Goal: Task Accomplishment & Management: Manage account settings

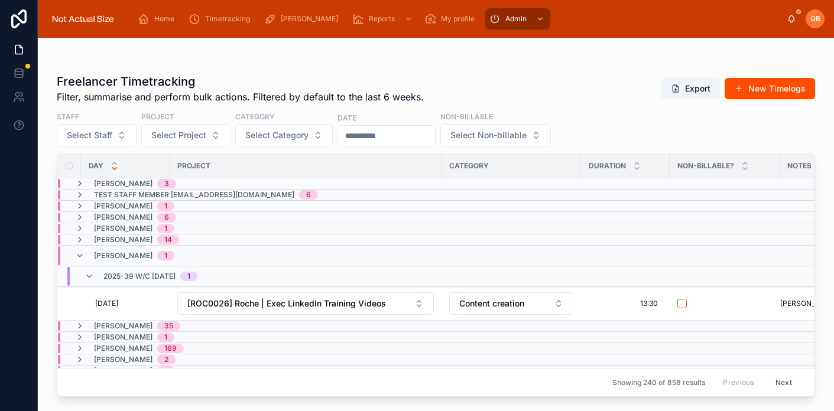
click at [88, 8] on div at bounding box center [83, 19] width 72 height 38
click at [83, 25] on img at bounding box center [83, 18] width 72 height 19
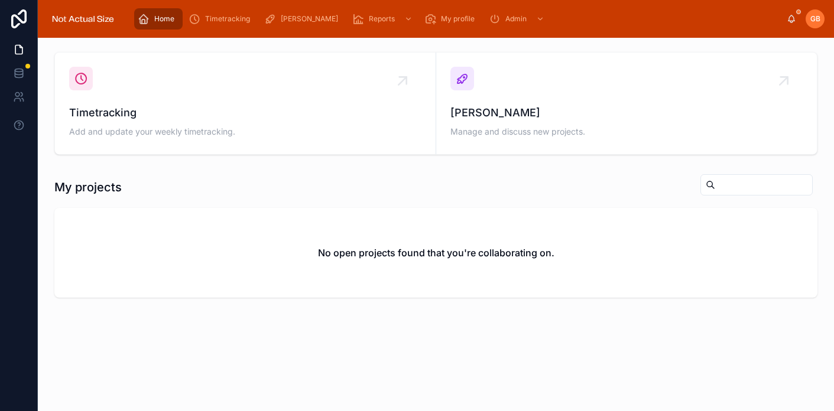
click at [93, 22] on img at bounding box center [83, 18] width 72 height 19
click at [209, 20] on span "Timetracking" at bounding box center [227, 18] width 45 height 9
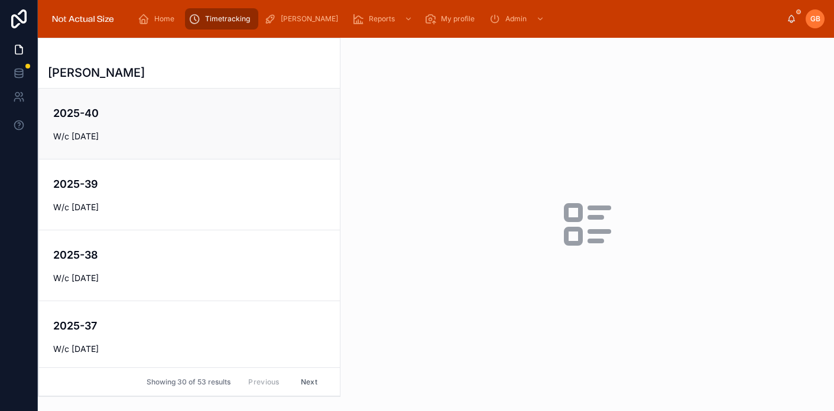
click at [115, 136] on span "W/c [DATE]" at bounding box center [189, 137] width 272 height 12
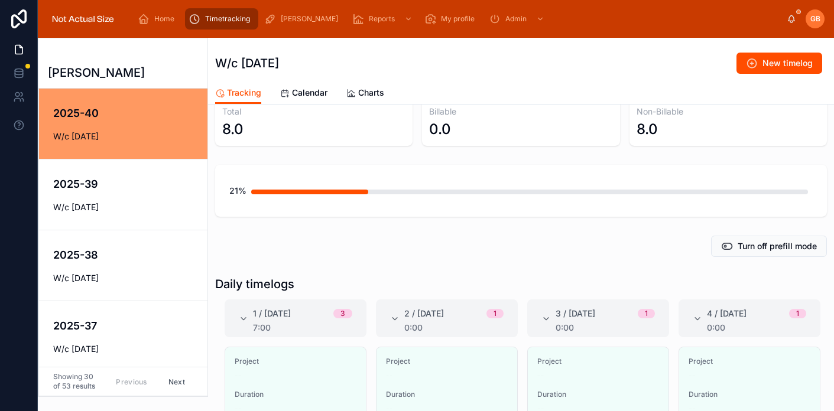
scroll to position [28, 0]
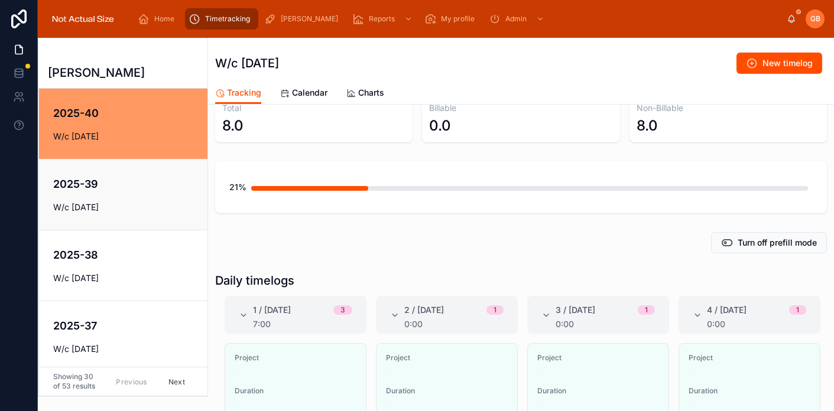
click at [98, 199] on div "2025-39 W/c [DATE]" at bounding box center [123, 194] width 140 height 37
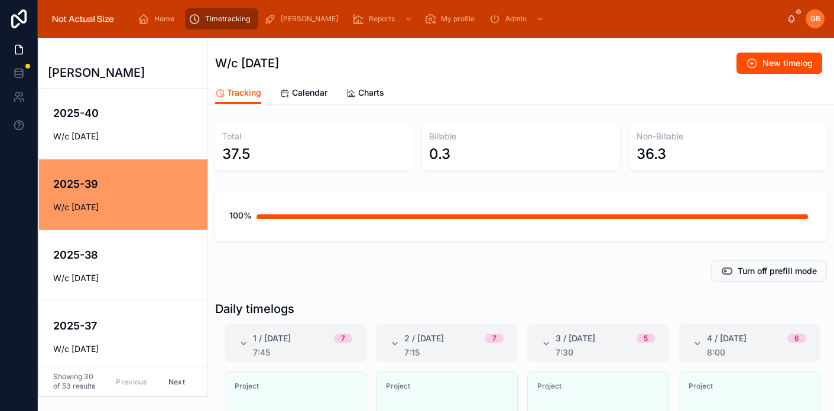
scroll to position [174, 0]
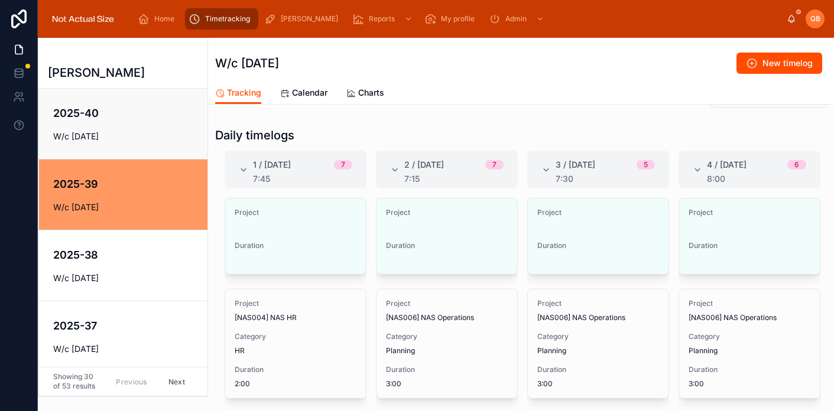
click at [95, 111] on h4 "2025-40" at bounding box center [131, 113] width 156 height 16
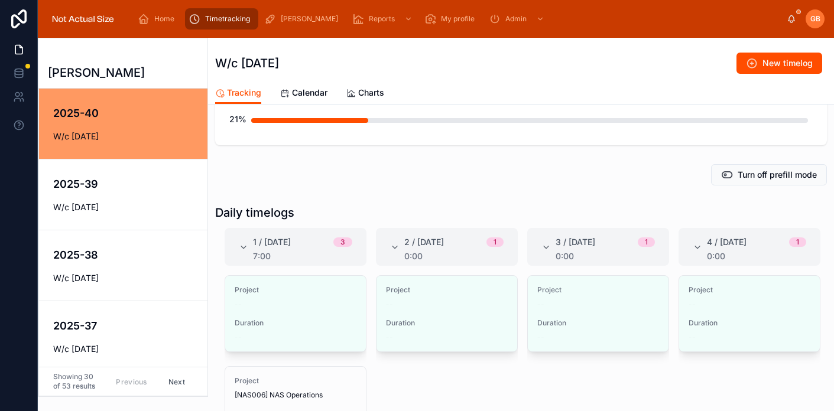
scroll to position [100, 0]
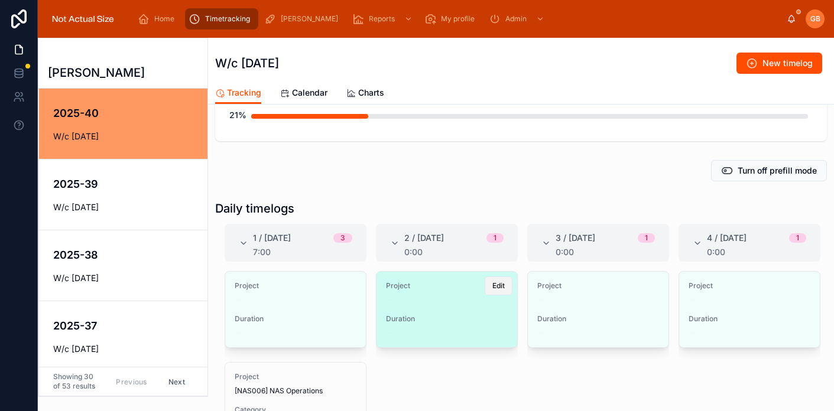
click at [501, 285] on span "Edit" at bounding box center [498, 285] width 12 height 9
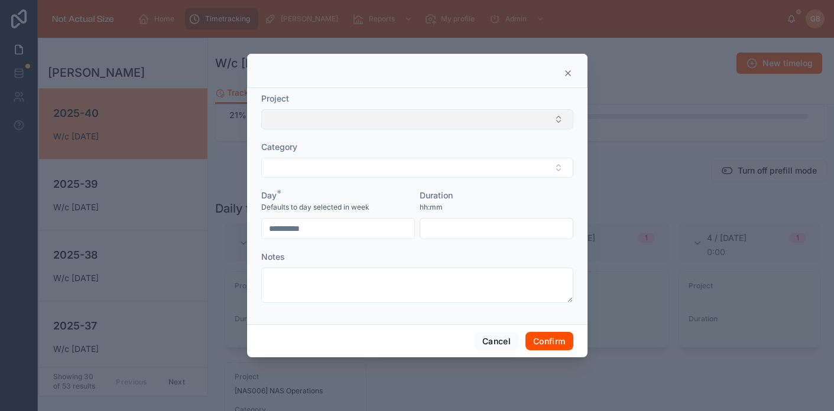
click at [381, 122] on button "Select Button" at bounding box center [417, 119] width 312 height 20
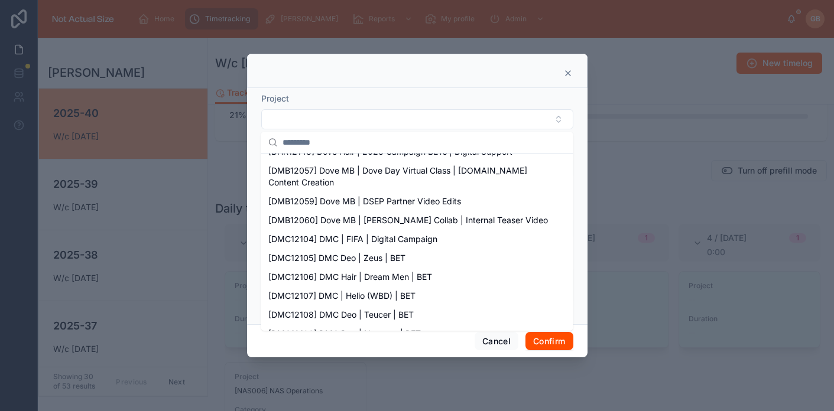
scroll to position [0, 0]
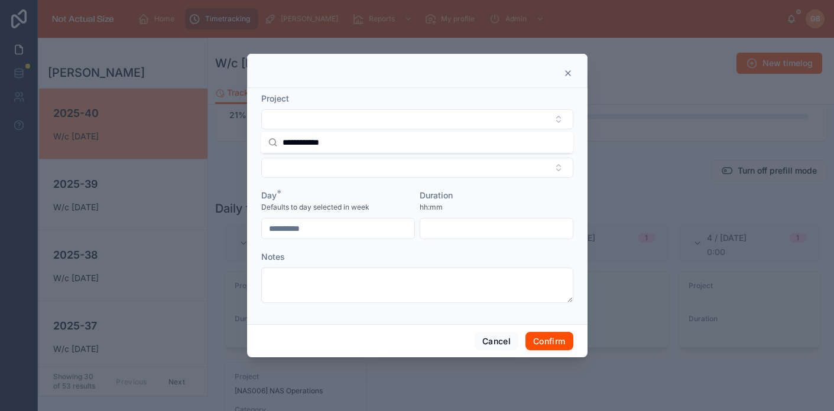
drag, startPoint x: 306, startPoint y: 141, endPoint x: 246, endPoint y: 141, distance: 59.7
click at [246, 141] on div "Home Timetracking [PERSON_NAME] Reports My profile Admin GB [PERSON_NAME] [PERS…" at bounding box center [417, 205] width 834 height 411
click at [304, 143] on input "**********" at bounding box center [424, 142] width 284 height 21
drag, startPoint x: 307, startPoint y: 143, endPoint x: 235, endPoint y: 143, distance: 71.5
click at [235, 143] on div "Home Timetracking [PERSON_NAME] Reports My profile Admin GB [PERSON_NAME] [PERS…" at bounding box center [417, 205] width 834 height 411
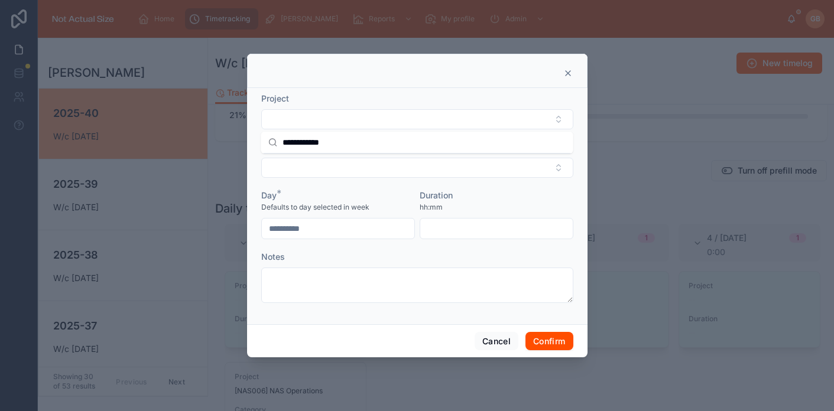
click at [349, 137] on input "**********" at bounding box center [424, 142] width 284 height 21
drag, startPoint x: 336, startPoint y: 142, endPoint x: 228, endPoint y: 142, distance: 108.1
click at [228, 142] on div "Home Timetracking [PERSON_NAME] Reports My profile Admin GB [PERSON_NAME] [PERS…" at bounding box center [417, 205] width 834 height 411
type input "*"
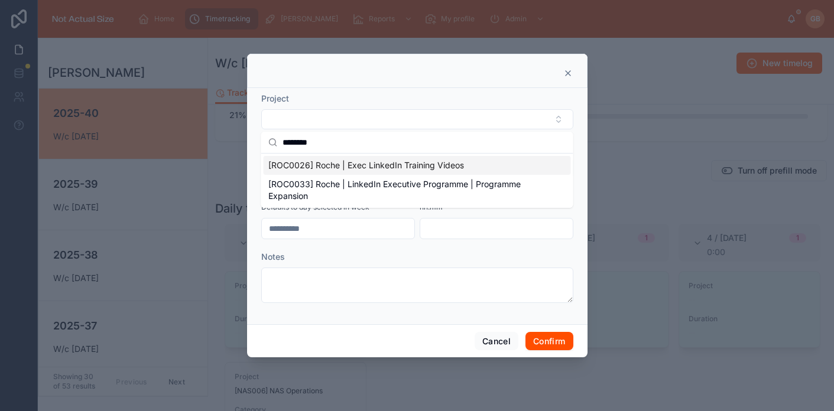
click at [329, 141] on input "********" at bounding box center [424, 142] width 284 height 21
type input "*"
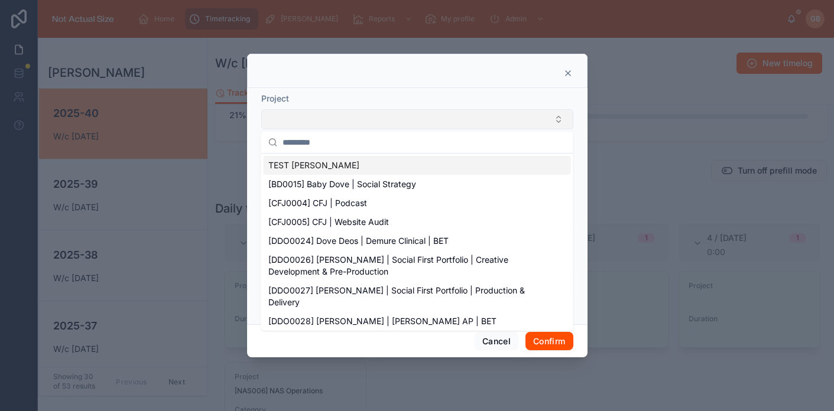
click at [350, 114] on button "Select Button" at bounding box center [417, 119] width 312 height 20
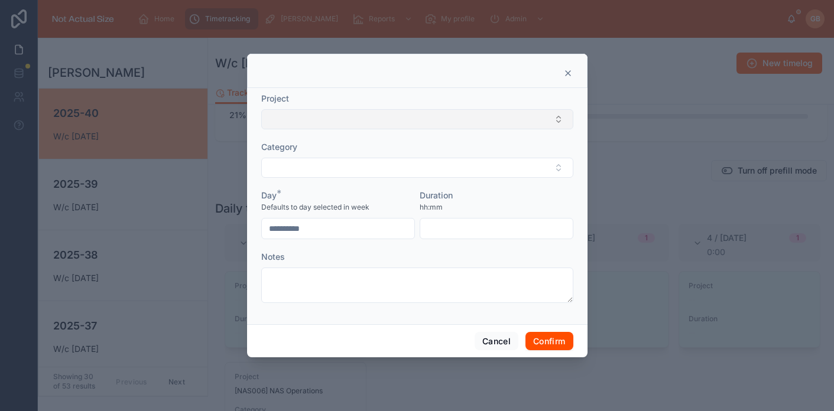
click at [326, 123] on button "Select Button" at bounding box center [417, 119] width 312 height 20
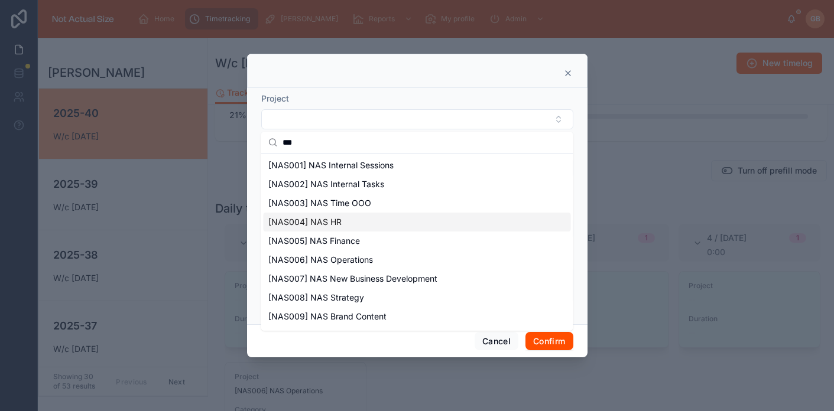
type input "***"
click at [349, 222] on div "[NAS004] NAS HR" at bounding box center [417, 222] width 307 height 19
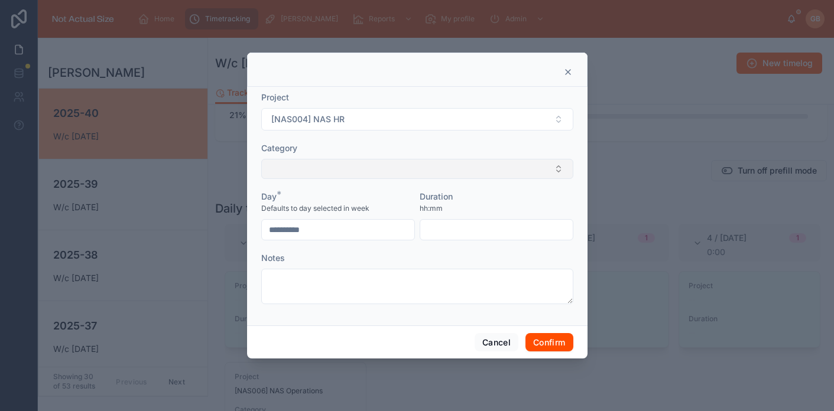
click at [347, 163] on button "Select Button" at bounding box center [417, 169] width 312 height 20
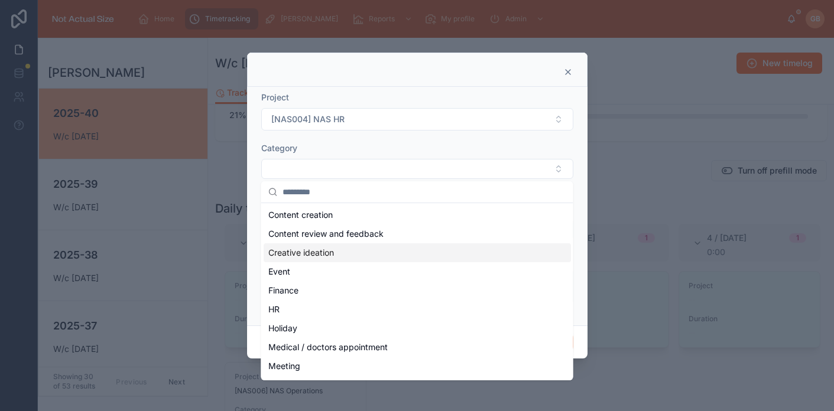
scroll to position [58, 0]
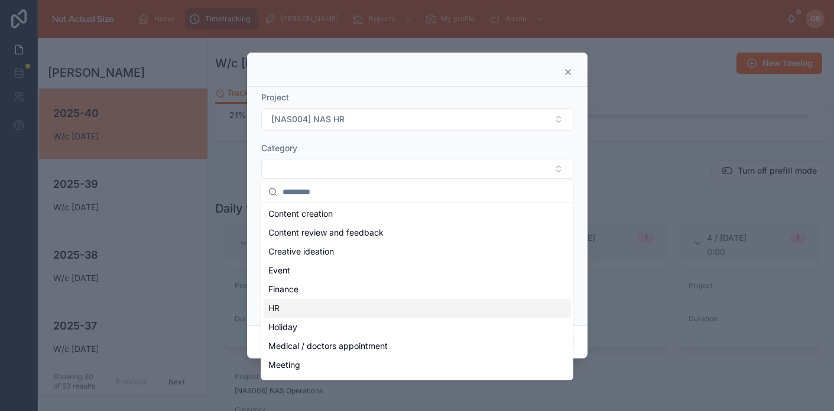
click at [279, 303] on span "HR" at bounding box center [273, 309] width 11 height 12
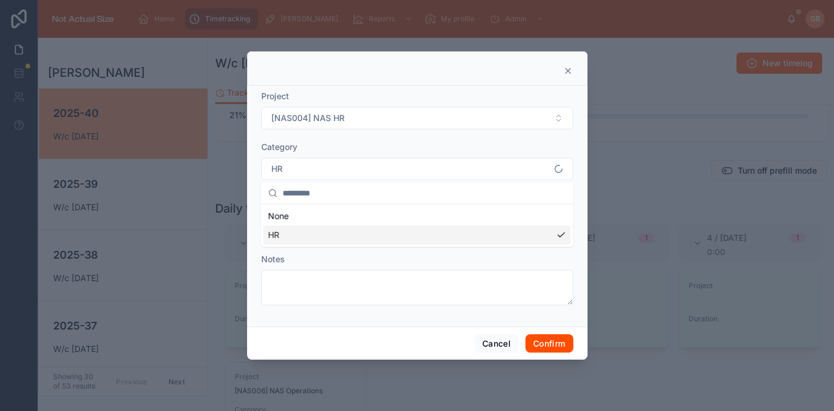
scroll to position [0, 0]
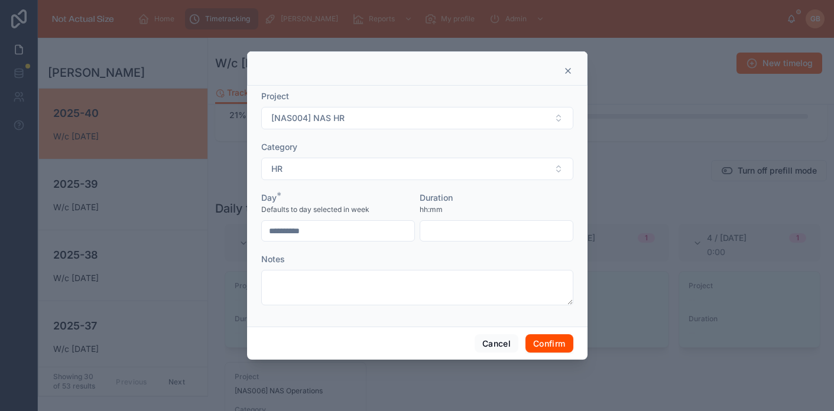
click at [446, 233] on input "text" at bounding box center [496, 231] width 152 height 17
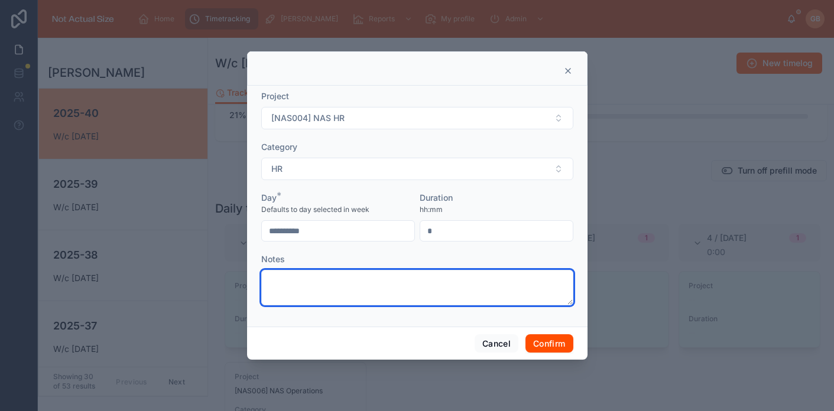
type input "****"
click at [460, 278] on textarea at bounding box center [417, 287] width 312 height 35
type textarea "**********"
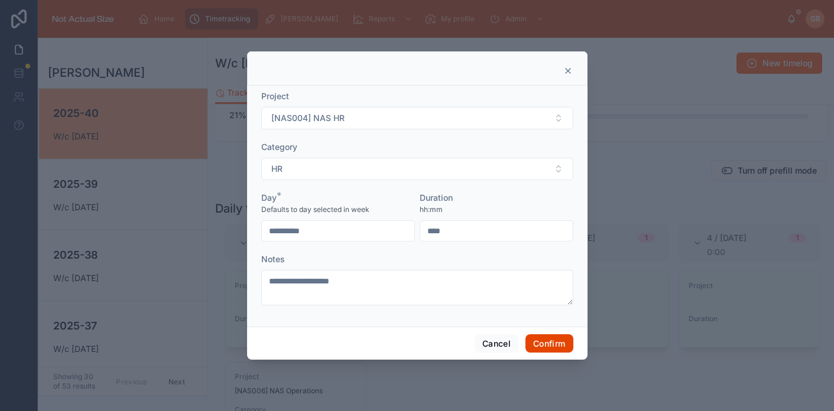
click at [547, 343] on button "Confirm" at bounding box center [548, 343] width 47 height 19
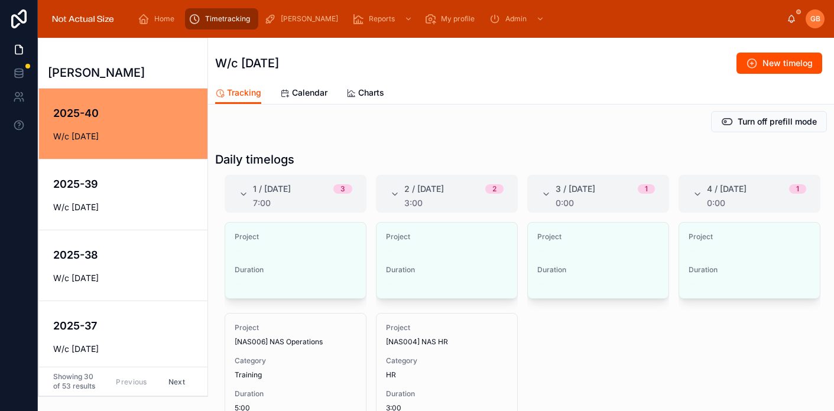
scroll to position [137, 0]
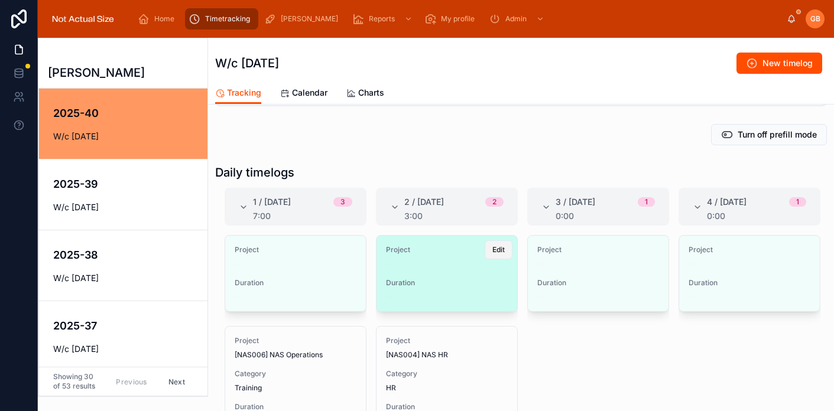
click at [491, 253] on button "Edit" at bounding box center [499, 250] width 28 height 19
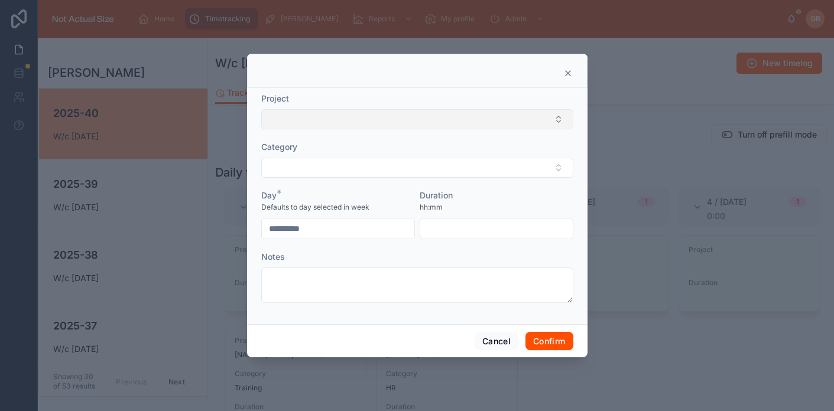
click at [362, 119] on button "Select Button" at bounding box center [417, 119] width 312 height 20
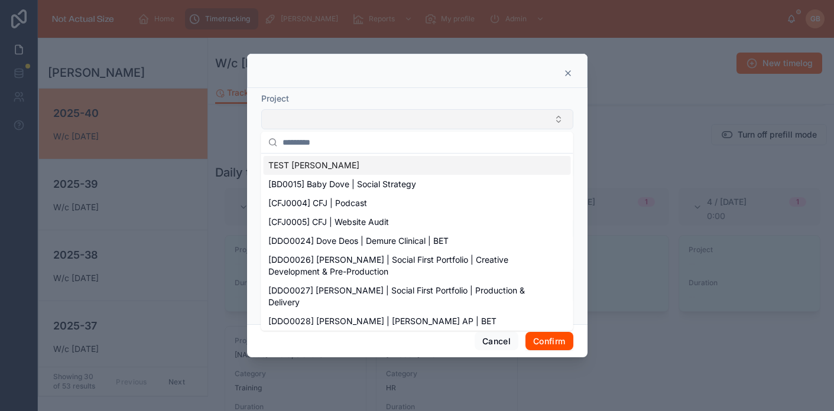
click at [366, 115] on button "Select Button" at bounding box center [417, 119] width 312 height 20
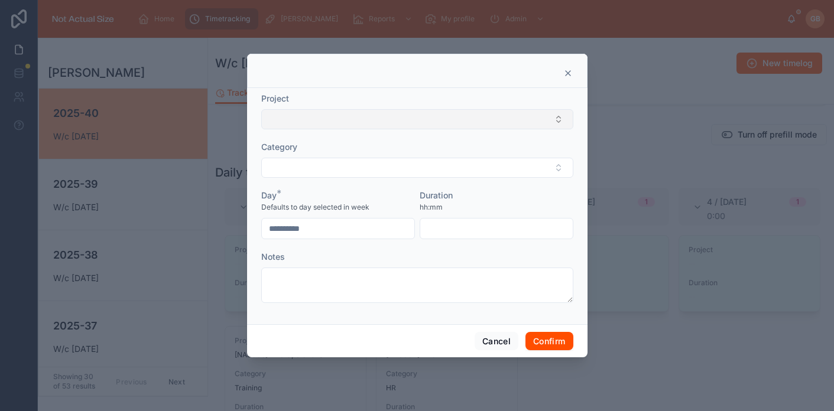
click at [350, 115] on button "Select Button" at bounding box center [417, 119] width 312 height 20
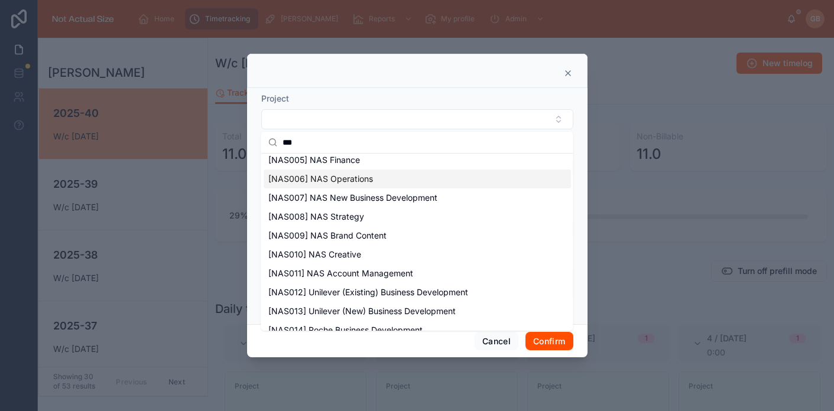
scroll to position [79, 0]
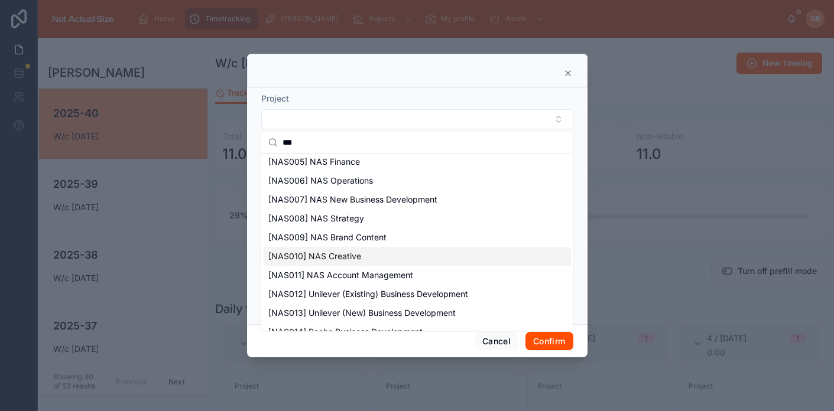
type input "***"
click at [343, 261] on span "[NAS010] NAS Creative" at bounding box center [314, 257] width 93 height 12
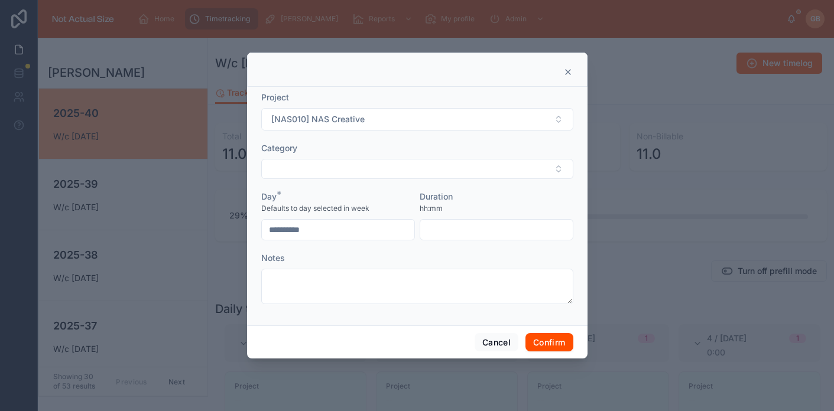
click at [359, 178] on form "**********" at bounding box center [417, 204] width 312 height 225
click at [356, 172] on button "Select Button" at bounding box center [417, 169] width 312 height 20
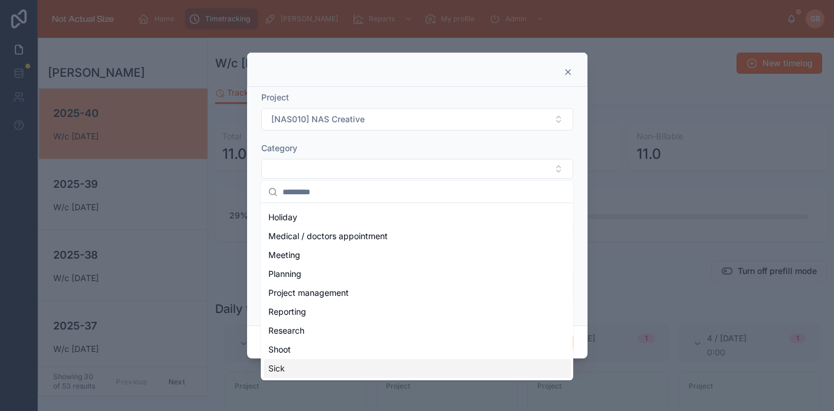
scroll to position [164, 0]
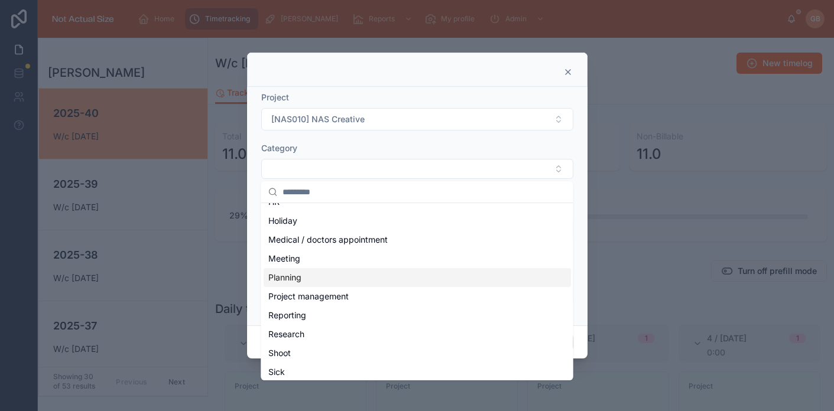
click at [297, 278] on span "Planning" at bounding box center [284, 278] width 33 height 12
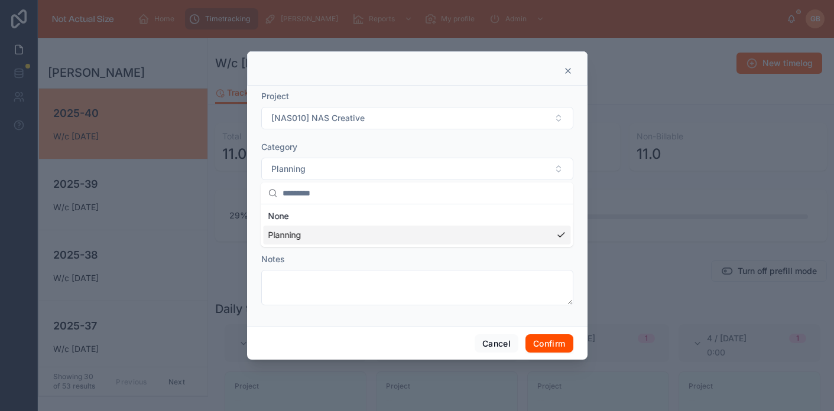
scroll to position [0, 0]
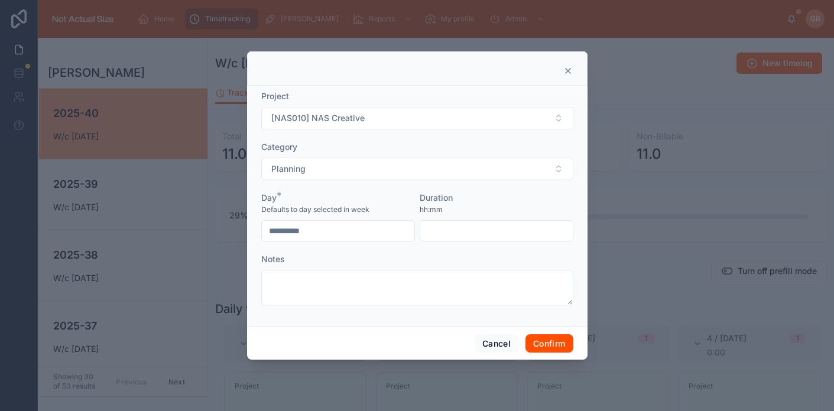
click at [482, 234] on input "text" at bounding box center [496, 231] width 152 height 17
type input "****"
click at [553, 340] on button "Confirm" at bounding box center [548, 343] width 47 height 19
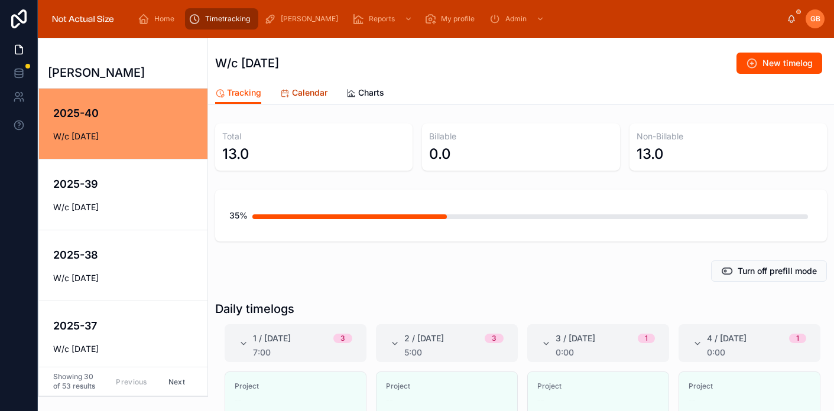
click at [311, 96] on span "Calendar" at bounding box center [309, 93] width 35 height 12
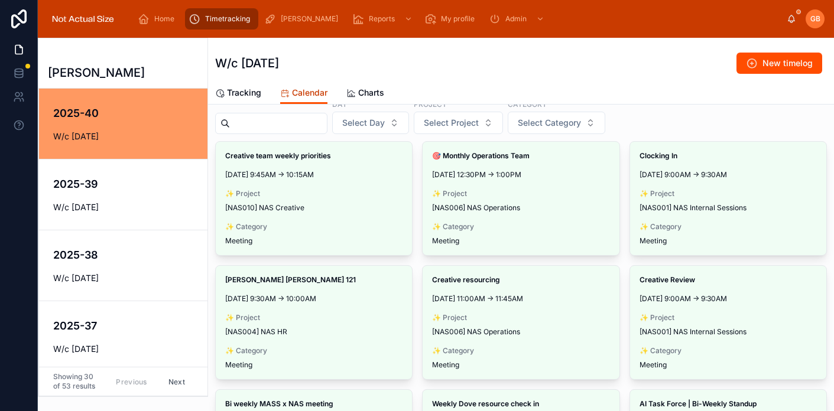
scroll to position [87, 0]
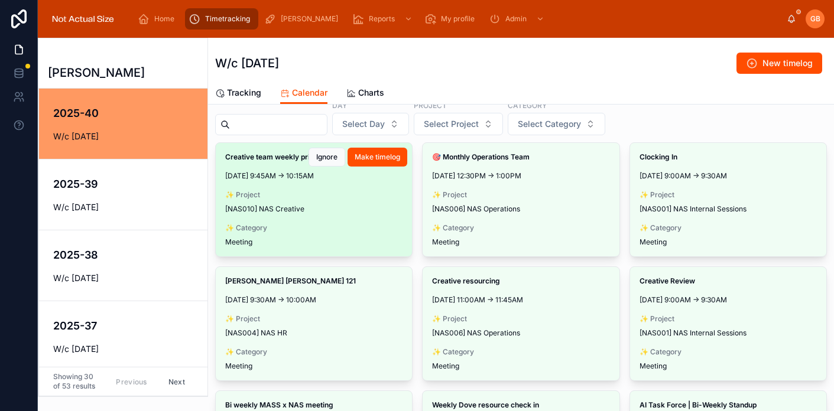
drag, startPoint x: 289, startPoint y: 177, endPoint x: 359, endPoint y: 178, distance: 70.3
click at [359, 178] on span "[DATE] 9:45AM → 10:15AM" at bounding box center [313, 175] width 177 height 9
click at [378, 158] on span "Make timelog" at bounding box center [378, 156] width 46 height 9
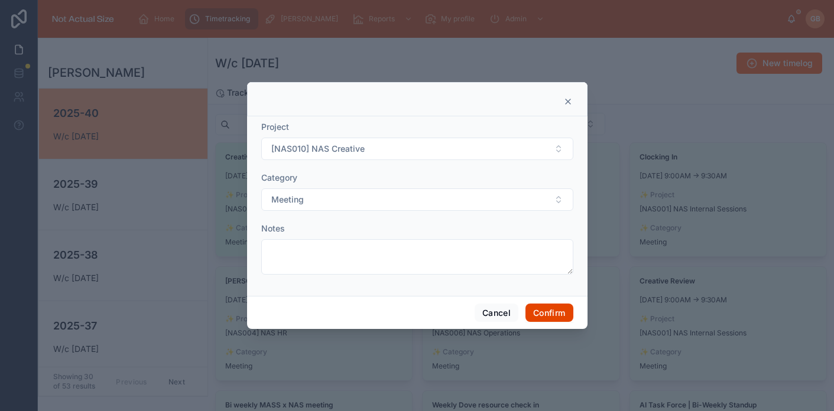
click at [553, 315] on button "Confirm" at bounding box center [548, 313] width 47 height 19
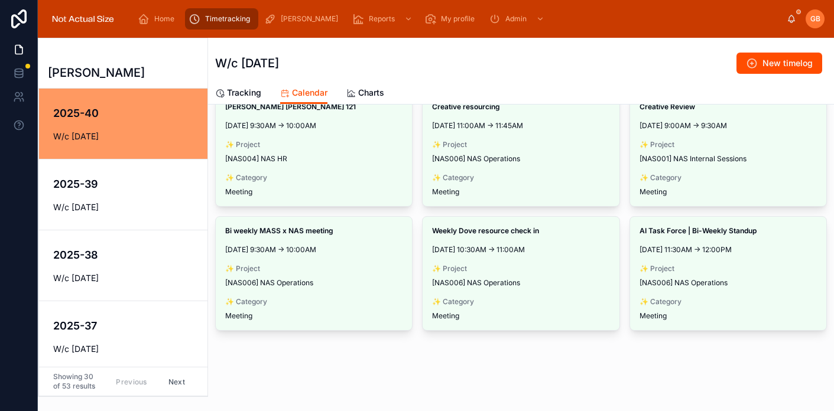
scroll to position [257, 0]
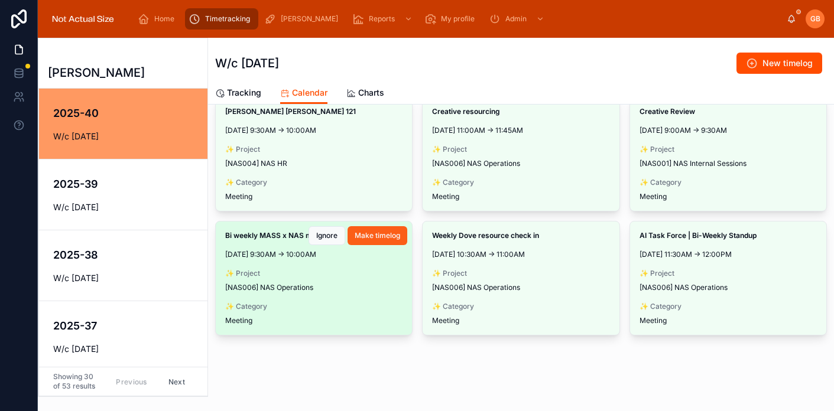
click at [390, 238] on span "Make timelog" at bounding box center [378, 235] width 46 height 9
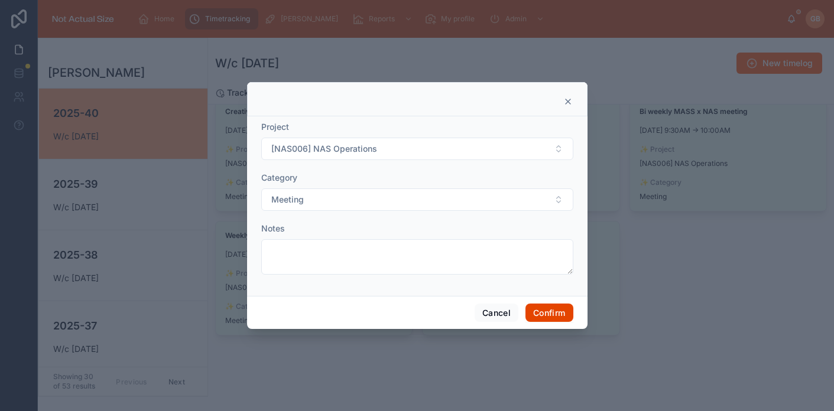
click at [554, 314] on button "Confirm" at bounding box center [548, 313] width 47 height 19
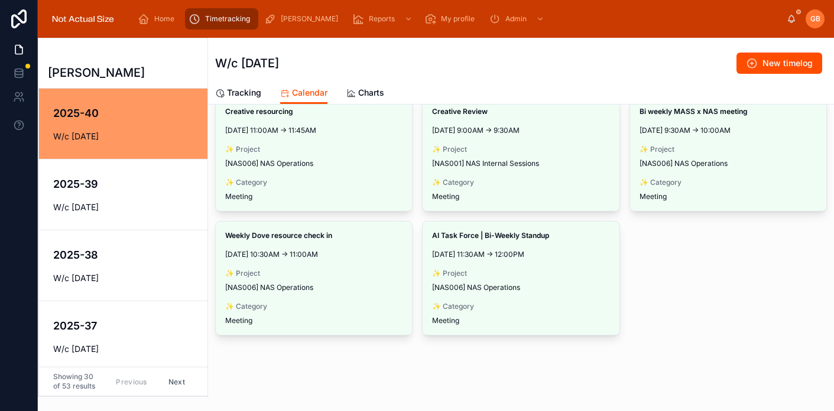
click at [681, 281] on div "🎯 Monthly Operations Team [DATE] 12:30PM → 1:00PM ✨ Project [NAS006] NAS Operat…" at bounding box center [521, 154] width 612 height 363
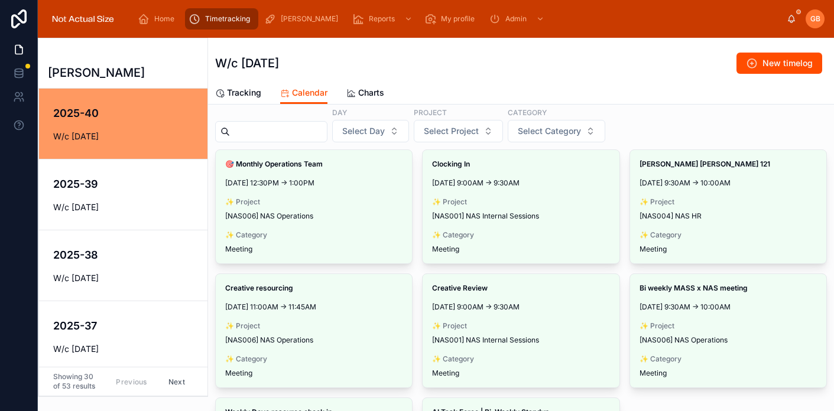
scroll to position [71, 0]
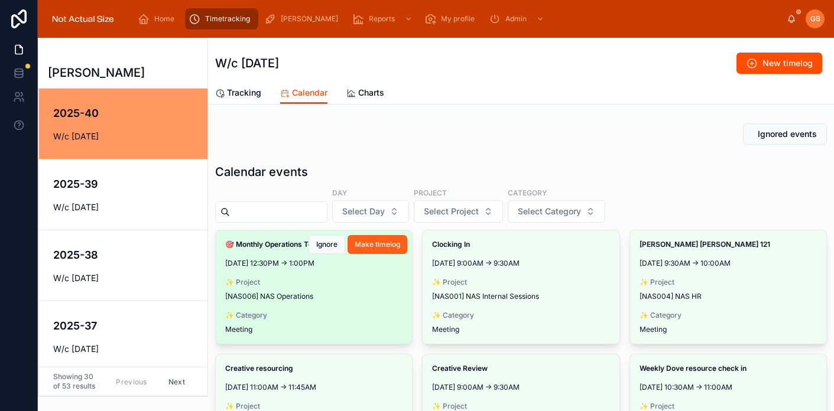
click at [375, 243] on span "Make timelog" at bounding box center [378, 244] width 46 height 9
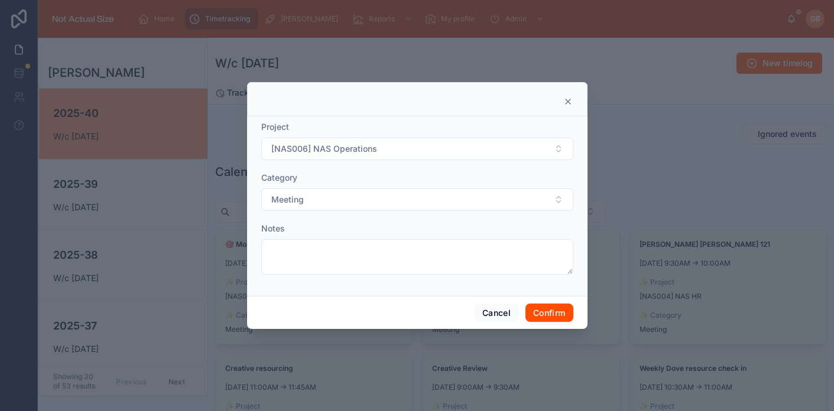
click at [574, 99] on div at bounding box center [417, 99] width 340 height 34
click at [561, 99] on div at bounding box center [417, 101] width 311 height 9
click at [568, 101] on icon at bounding box center [567, 101] width 9 height 9
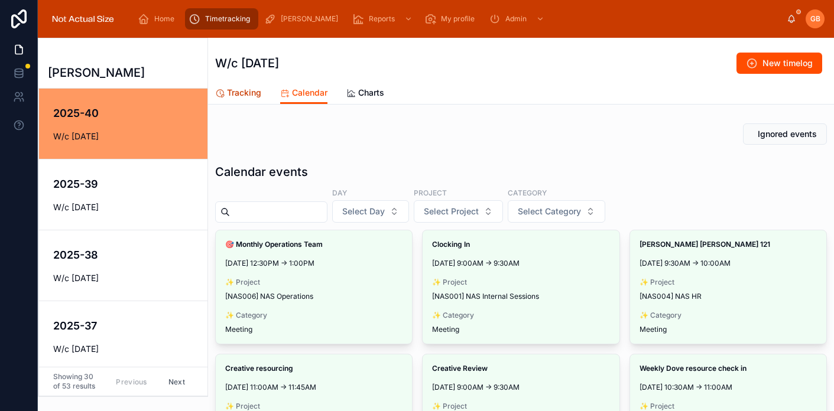
click at [226, 99] on link "Tracking" at bounding box center [238, 94] width 46 height 24
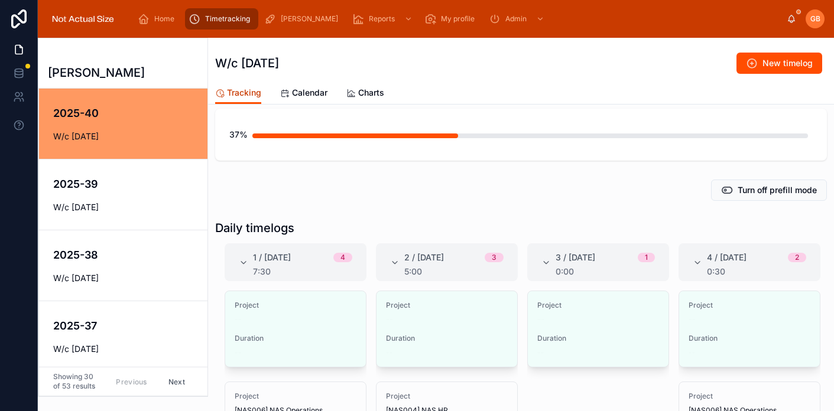
scroll to position [96, 0]
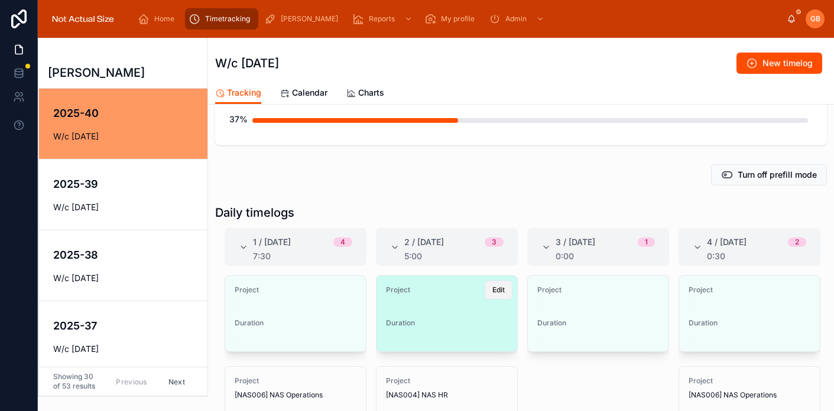
click at [505, 291] on button "Edit" at bounding box center [499, 290] width 28 height 19
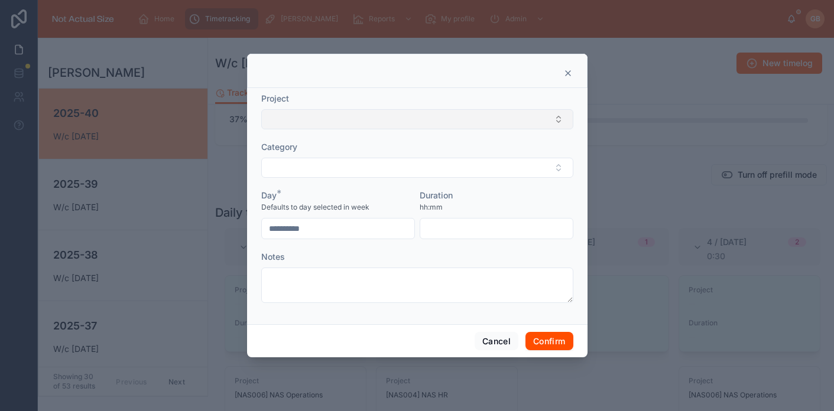
click at [363, 117] on button "Select Button" at bounding box center [417, 119] width 312 height 20
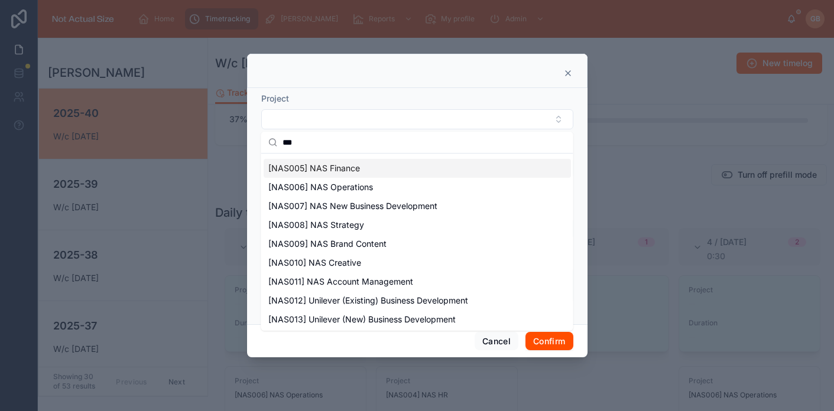
scroll to position [0, 0]
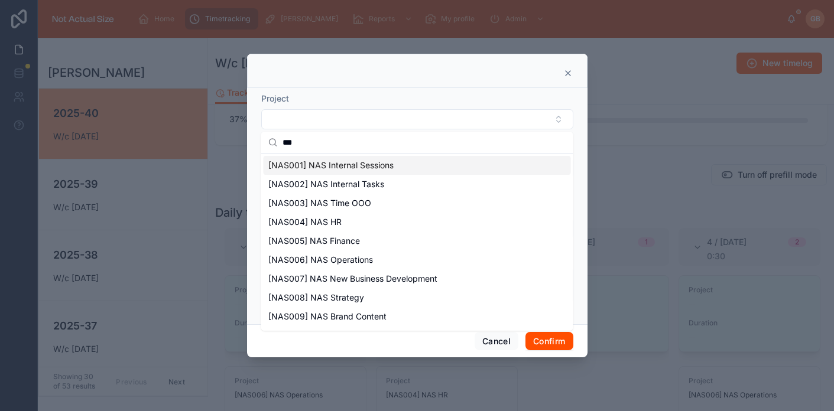
click at [315, 142] on input "***" at bounding box center [424, 142] width 284 height 21
type input "*"
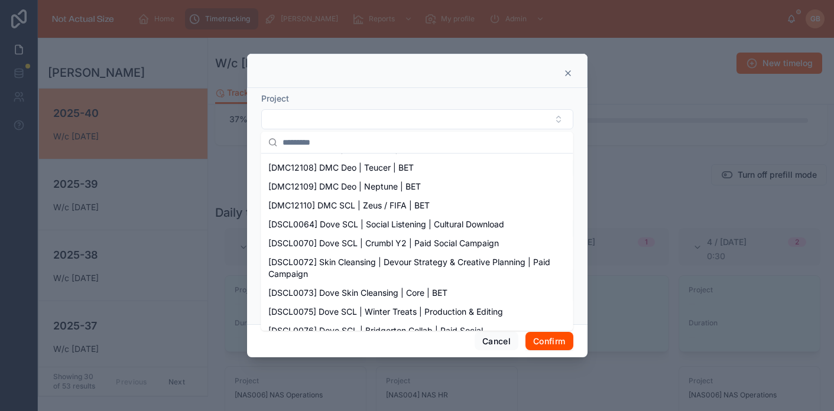
scroll to position [403, 0]
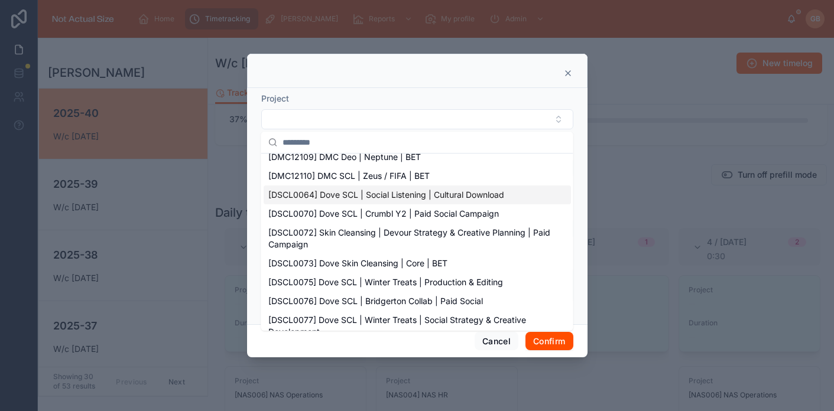
click at [388, 86] on div at bounding box center [417, 71] width 340 height 34
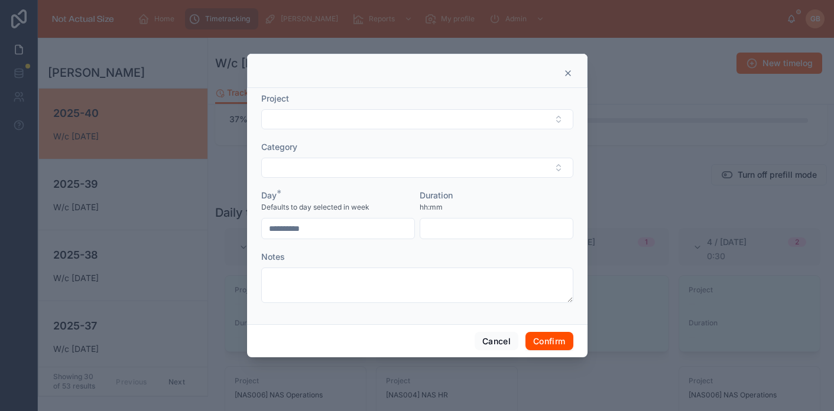
click at [568, 75] on icon at bounding box center [567, 73] width 9 height 9
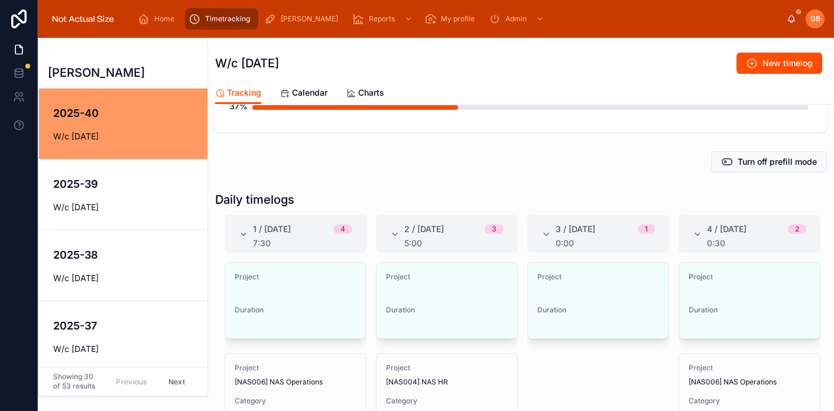
scroll to position [116, 0]
